Goal: Task Accomplishment & Management: Use online tool/utility

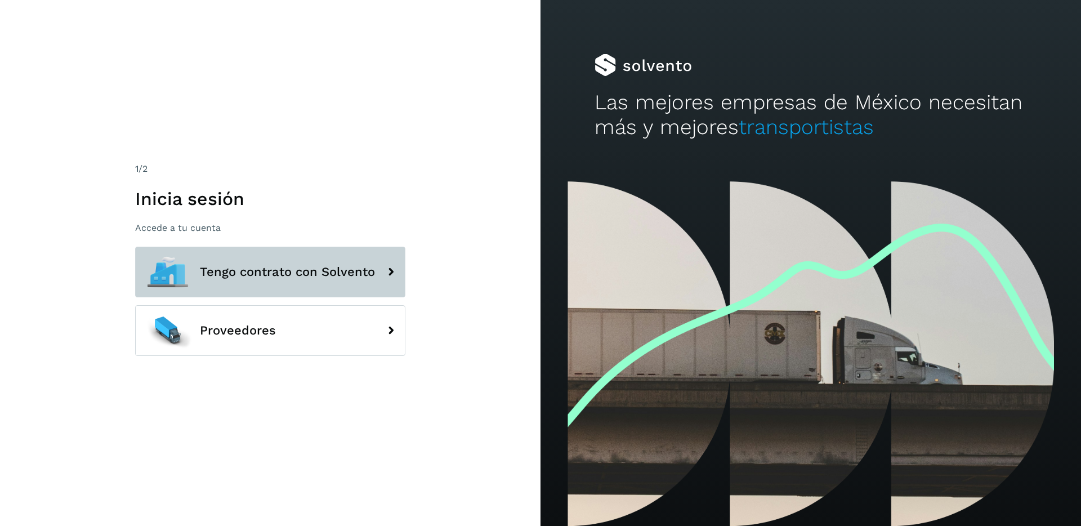
click at [272, 274] on span "Tengo contrato con Solvento" at bounding box center [287, 272] width 175 height 14
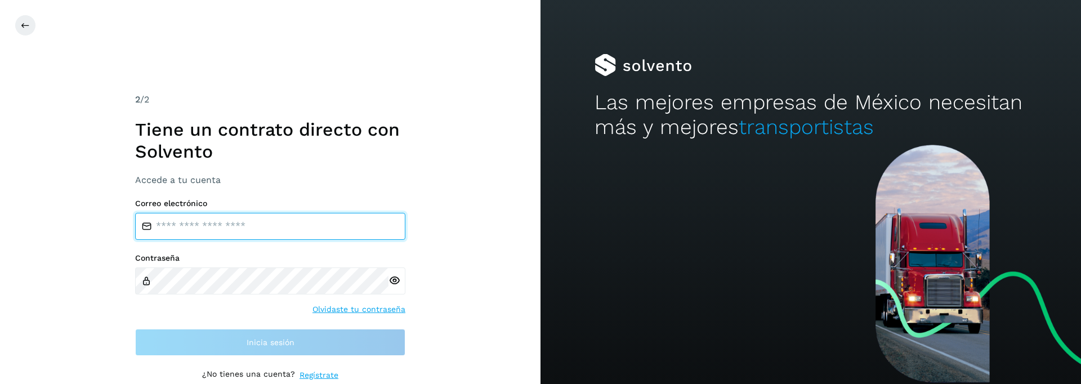
click at [221, 231] on input "email" at bounding box center [270, 226] width 270 height 27
type input "**********"
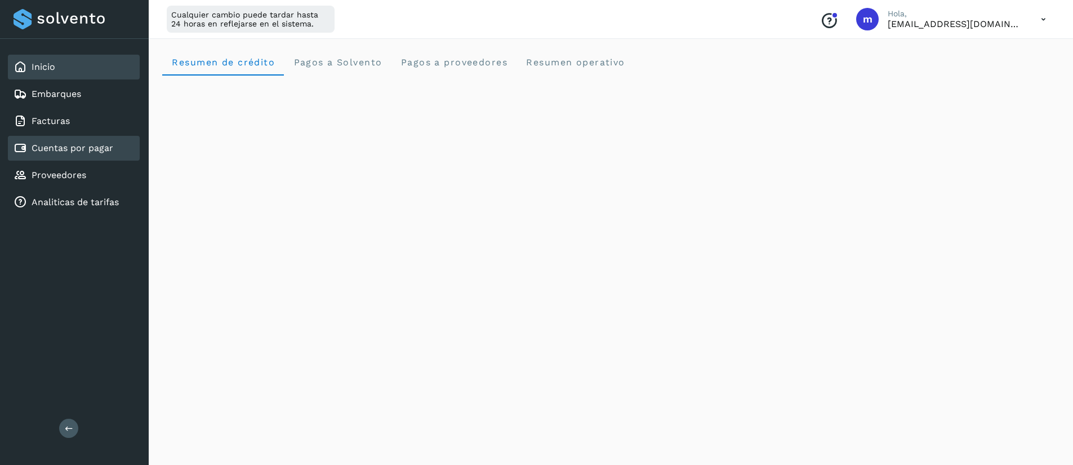
click at [74, 146] on link "Cuentas por pagar" at bounding box center [73, 147] width 82 height 11
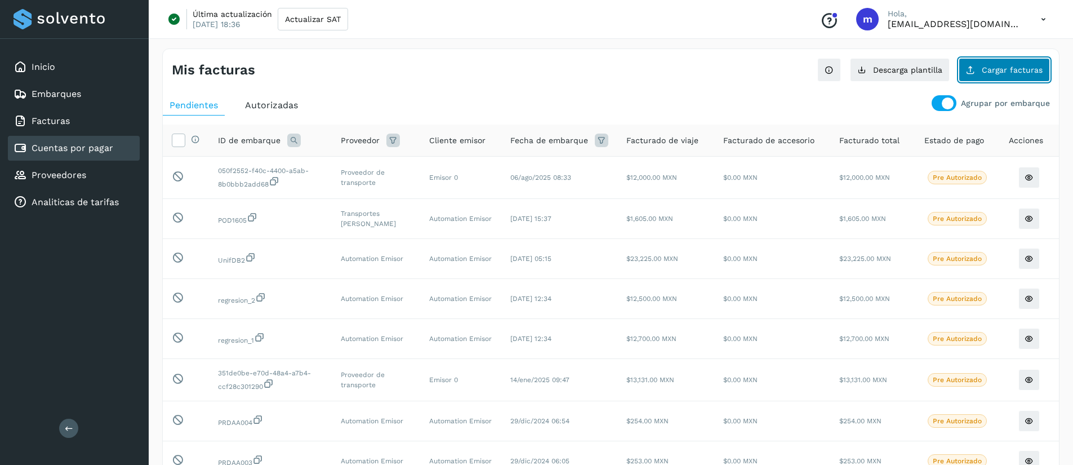
click at [1008, 72] on span "Cargar facturas" at bounding box center [1011, 70] width 61 height 8
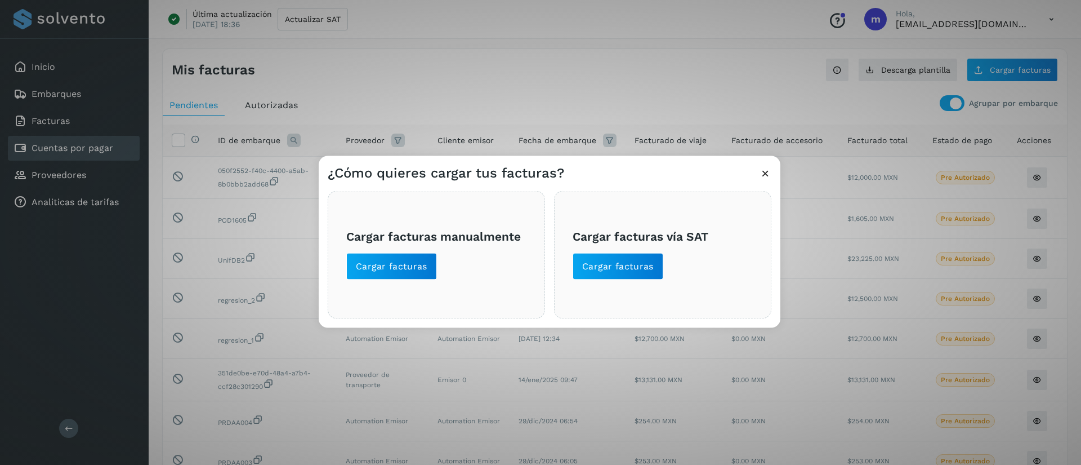
click at [766, 175] on icon at bounding box center [766, 173] width 12 height 12
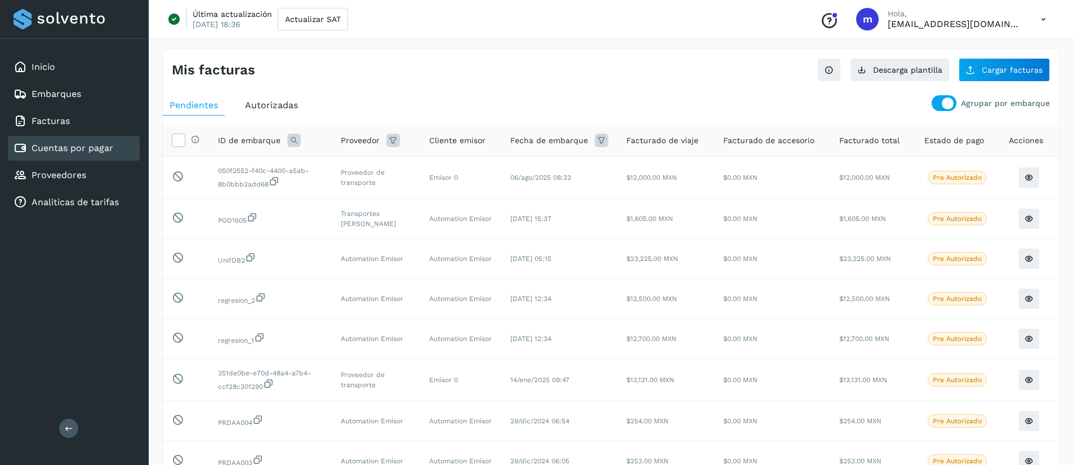
click at [942, 102] on div at bounding box center [943, 103] width 25 height 16
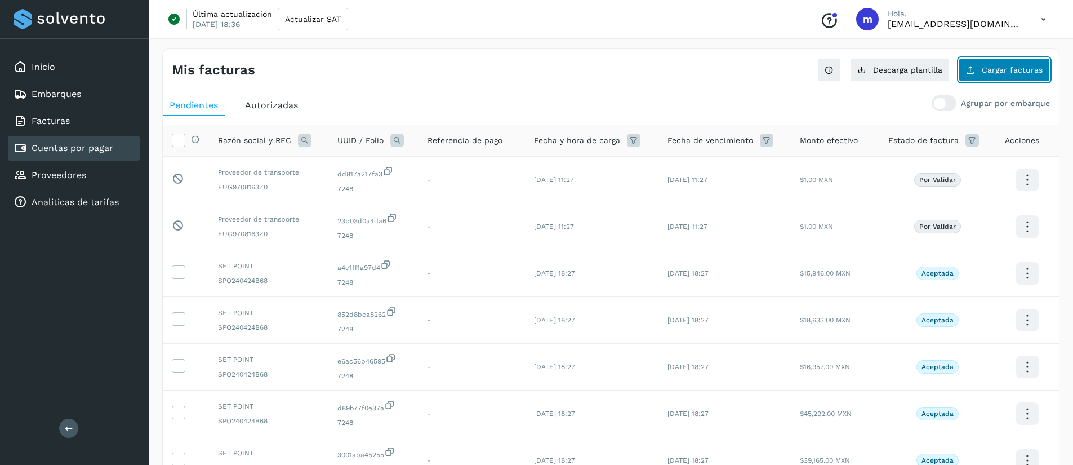
click at [1017, 66] on span "Cargar facturas" at bounding box center [1011, 70] width 61 height 8
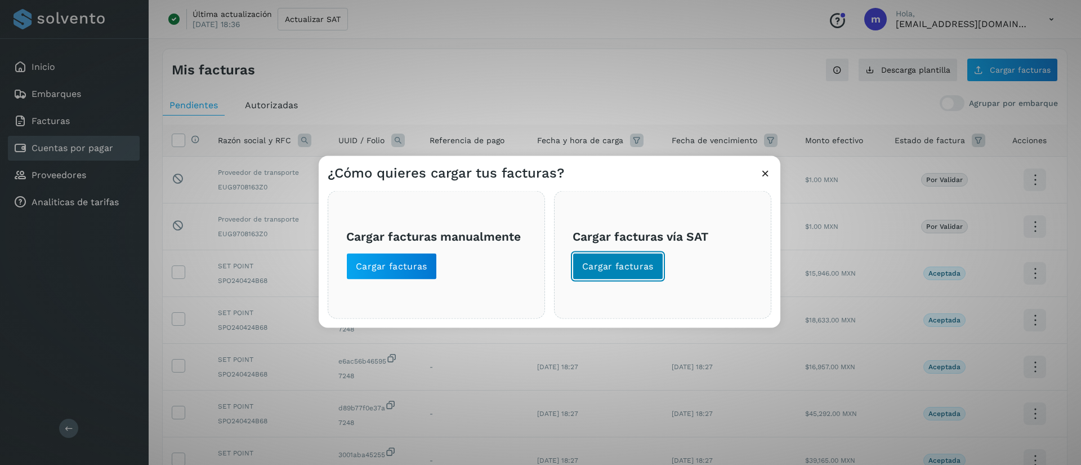
click at [610, 263] on span "Cargar facturas" at bounding box center [618, 266] width 72 height 12
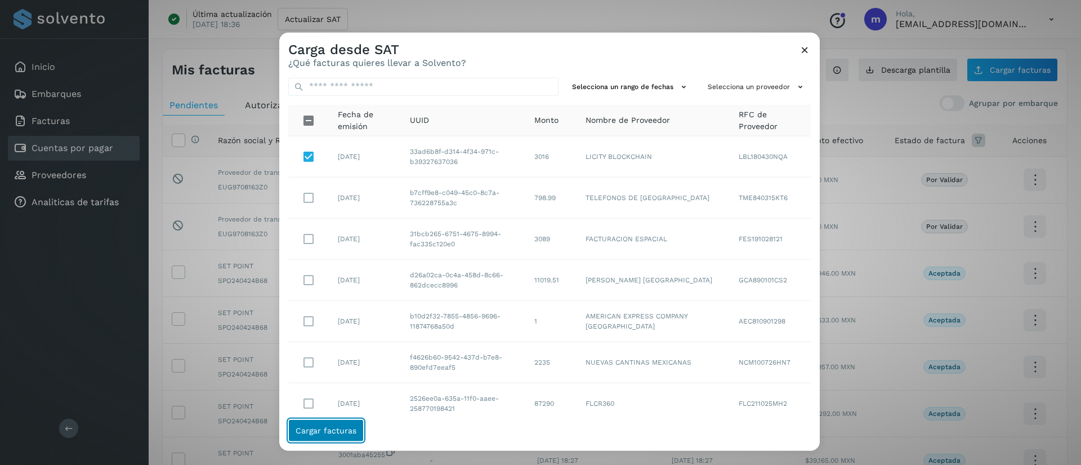
click at [333, 431] on span "Cargar facturas" at bounding box center [326, 430] width 61 height 8
